Goal: Task Accomplishment & Management: Use online tool/utility

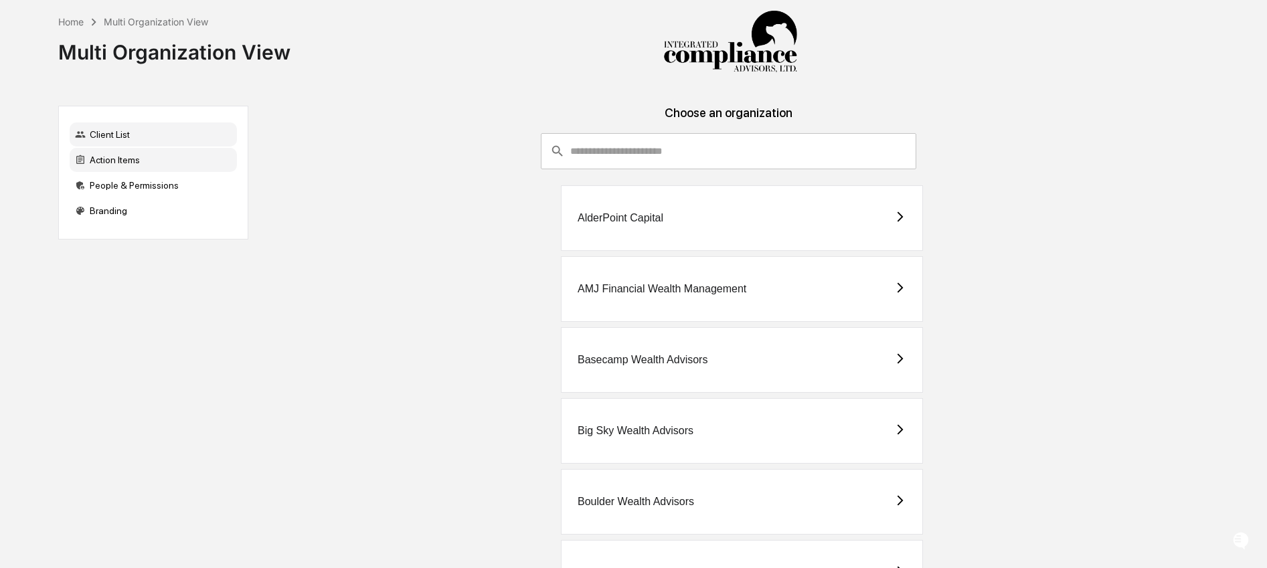
click at [121, 163] on div "Action Items" at bounding box center [153, 160] width 167 height 24
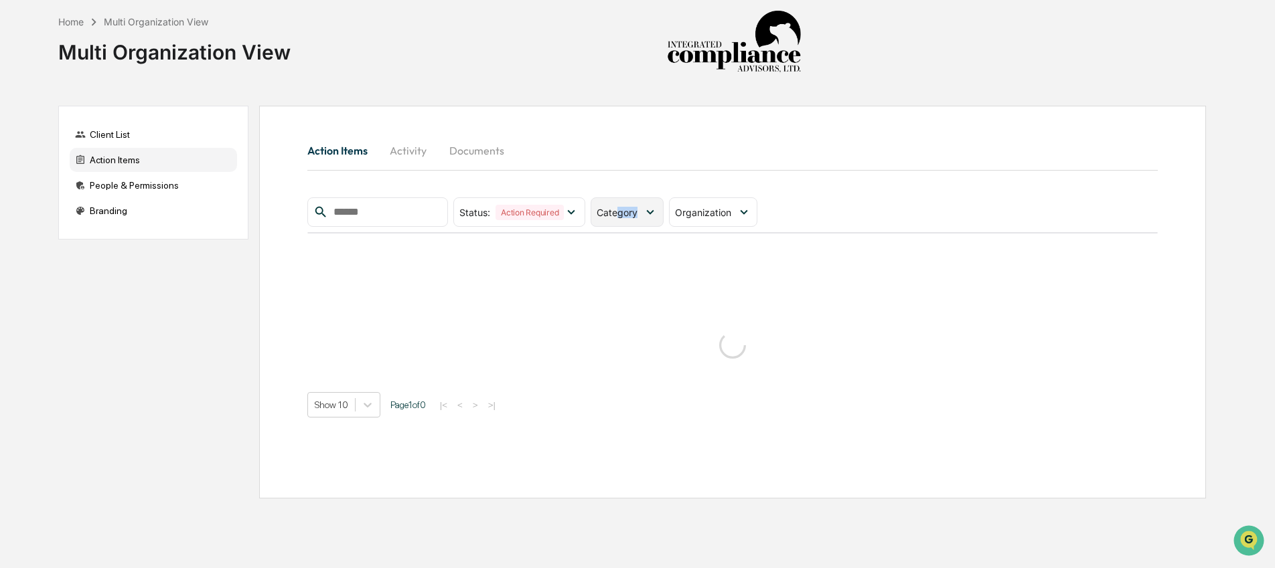
click at [621, 218] on span "Category" at bounding box center [617, 212] width 41 height 11
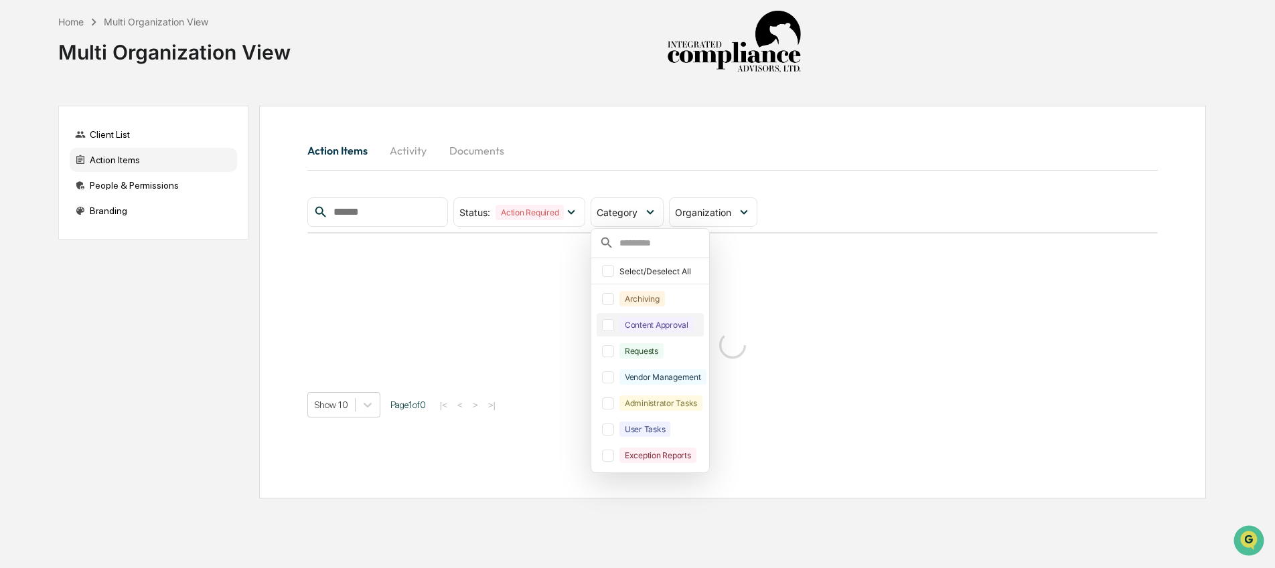
click at [651, 331] on div "Content Approval" at bounding box center [656, 324] width 74 height 15
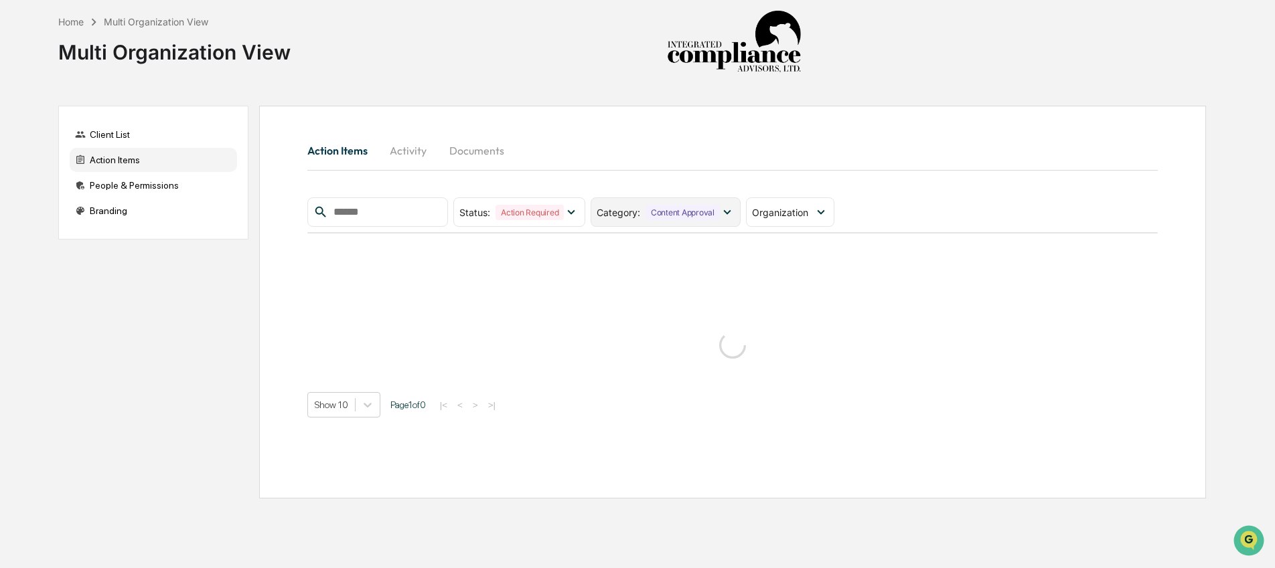
click at [671, 214] on div "Content Approval" at bounding box center [682, 212] width 74 height 15
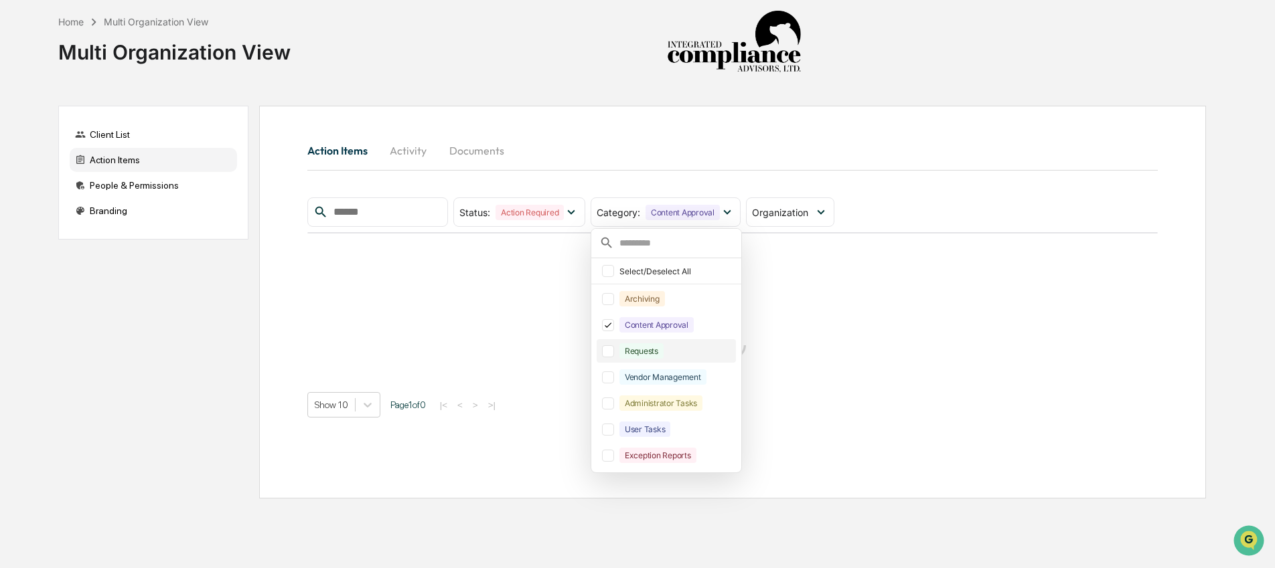
click at [662, 355] on div "Requests" at bounding box center [641, 350] width 44 height 15
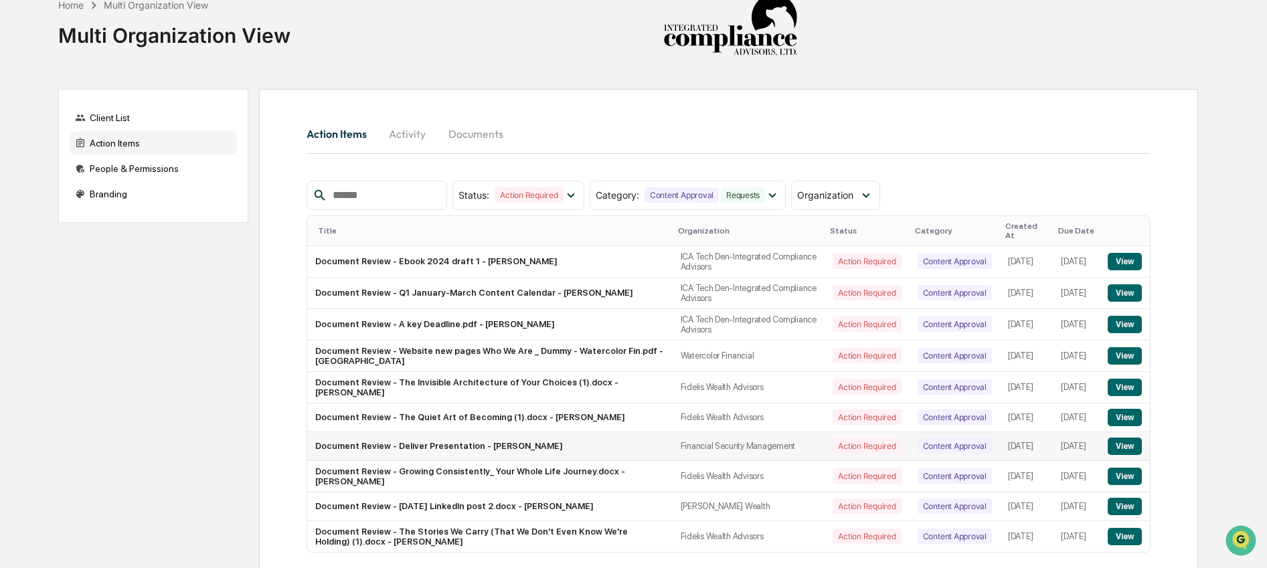
scroll to position [88, 0]
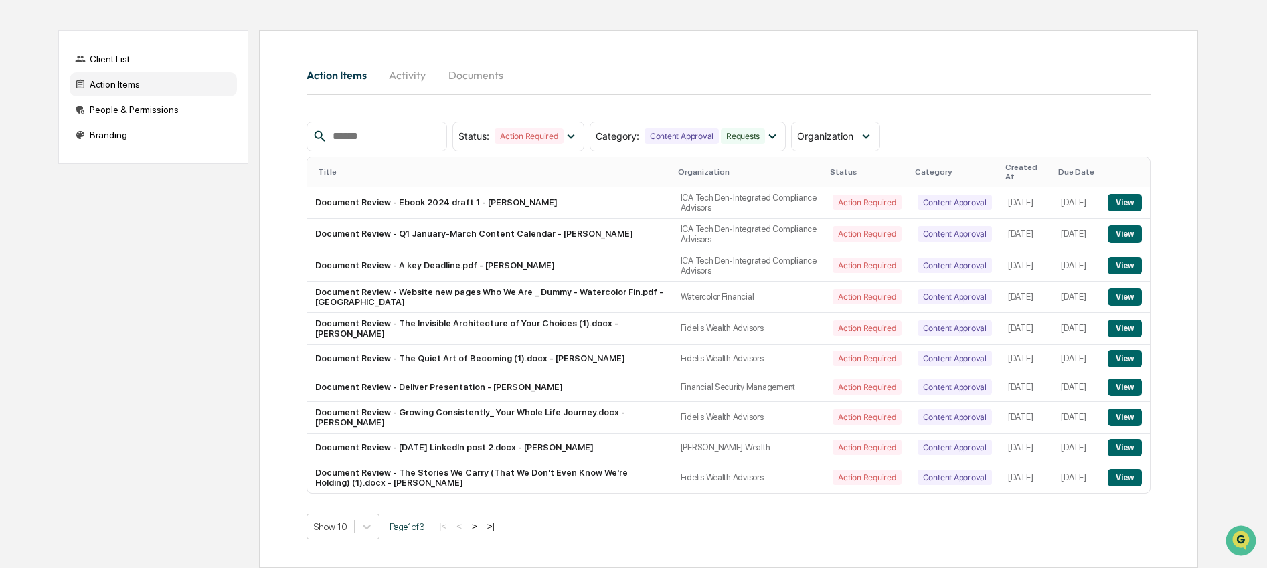
click at [481, 529] on button ">" at bounding box center [474, 526] width 13 height 11
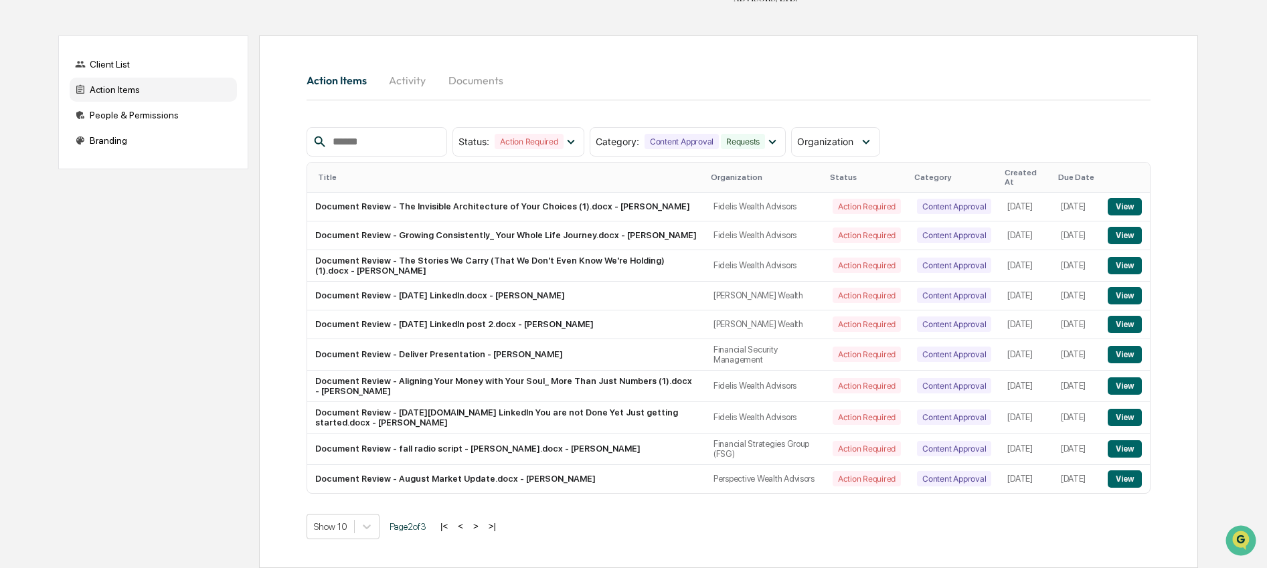
click at [467, 528] on button "<" at bounding box center [460, 526] width 13 height 11
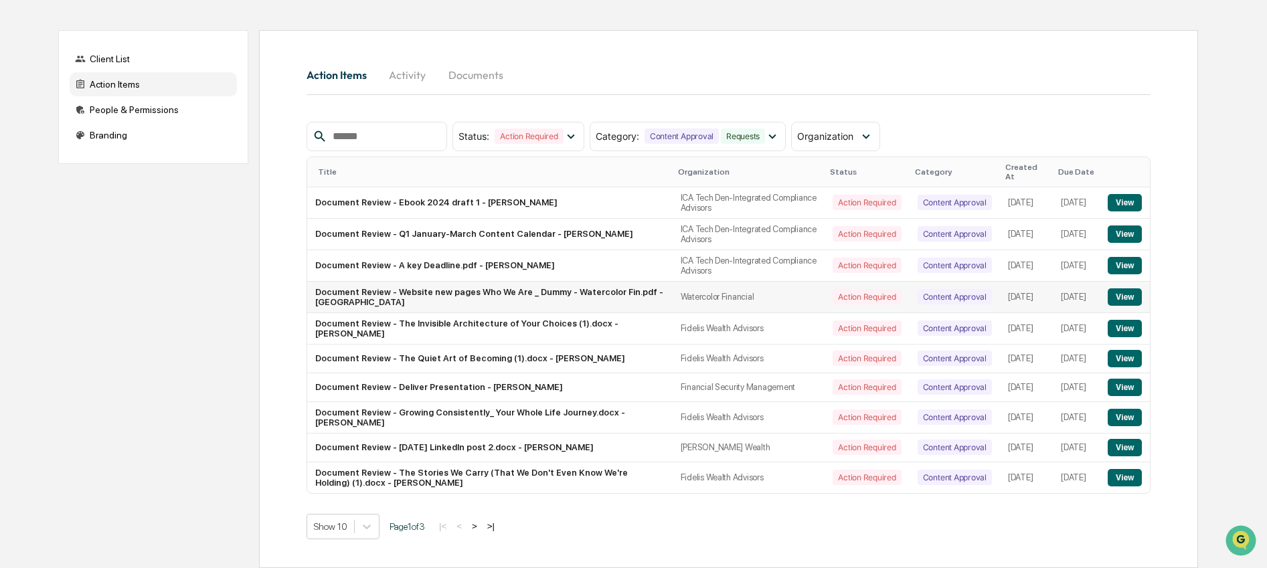
click at [1131, 289] on button "View" at bounding box center [1125, 297] width 34 height 17
